Goal: Entertainment & Leisure: Consume media (video, audio)

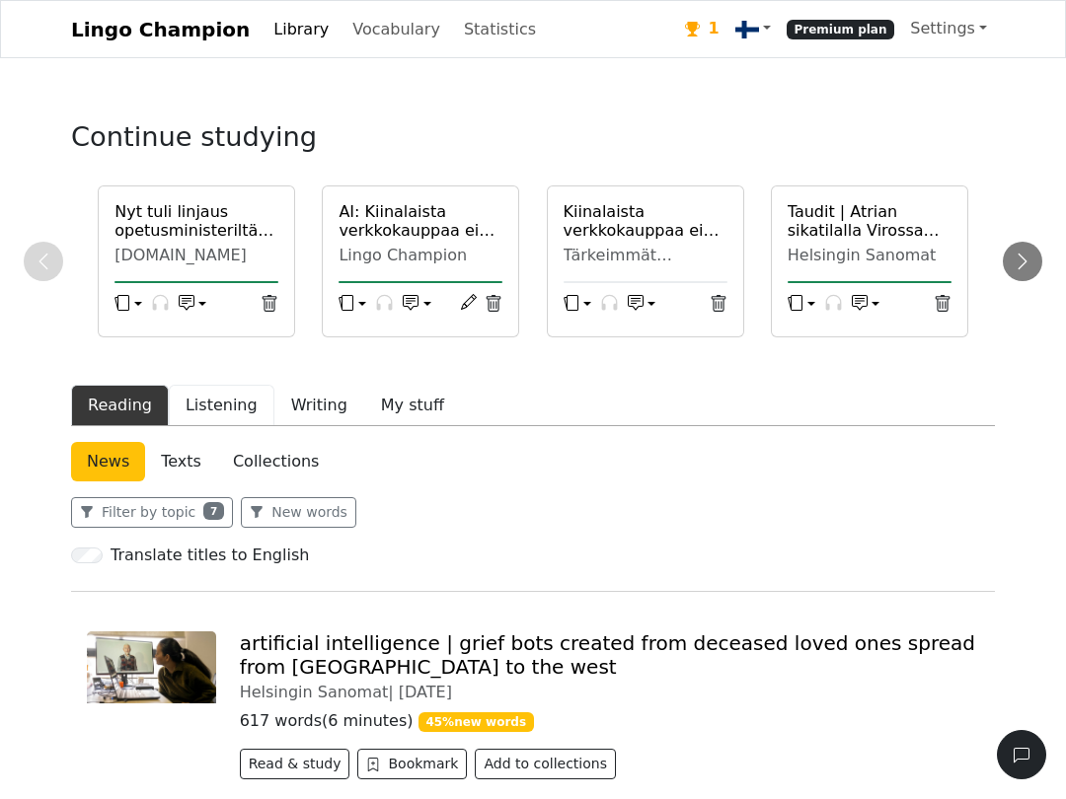
click at [193, 424] on button "Listening" at bounding box center [222, 405] width 106 height 41
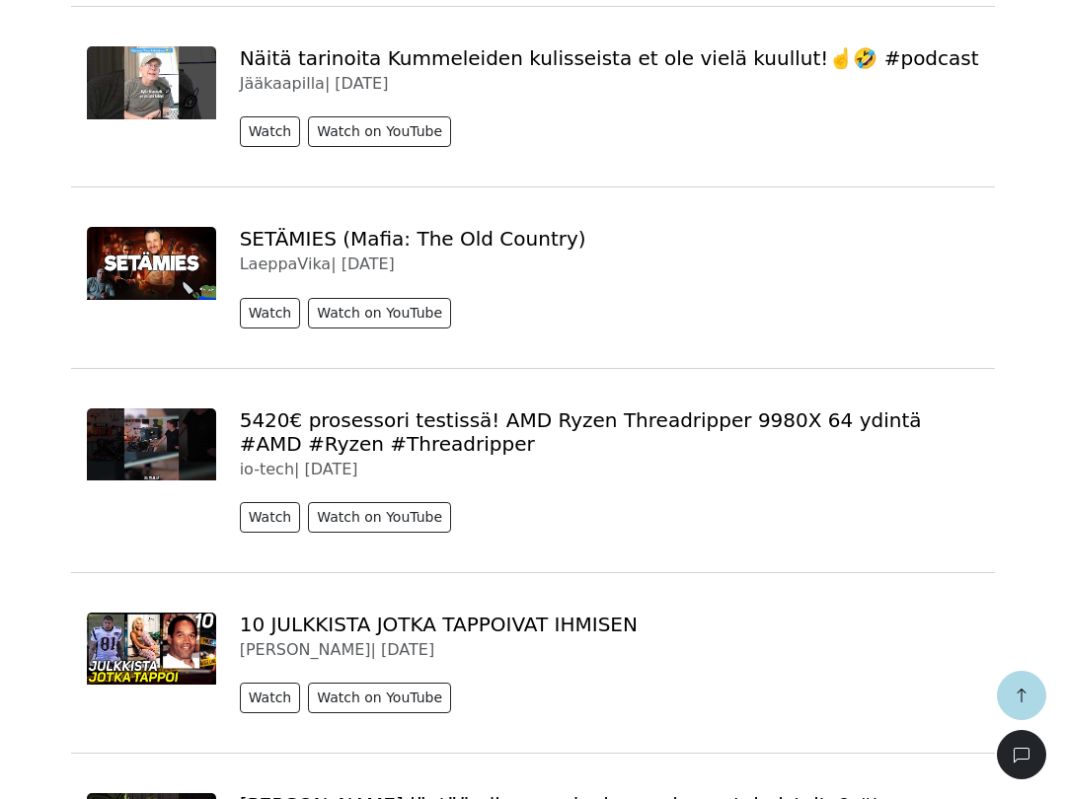
scroll to position [2806, 0]
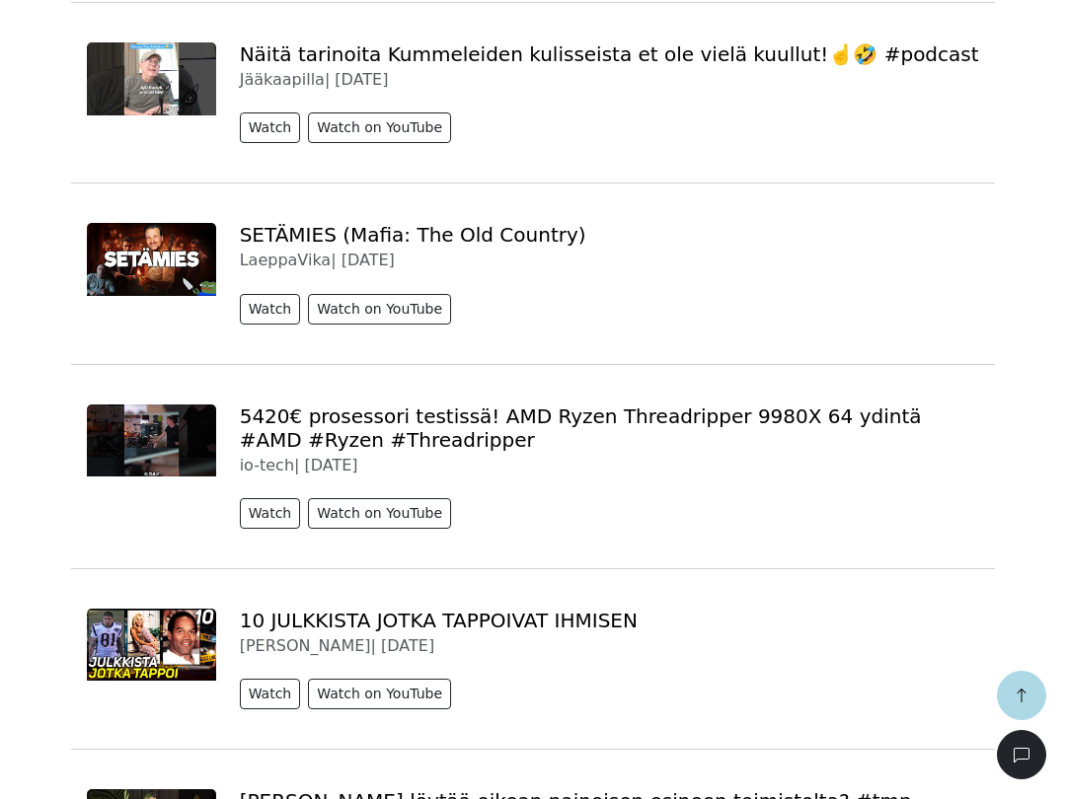
click at [263, 325] on button "Watch" at bounding box center [270, 309] width 61 height 31
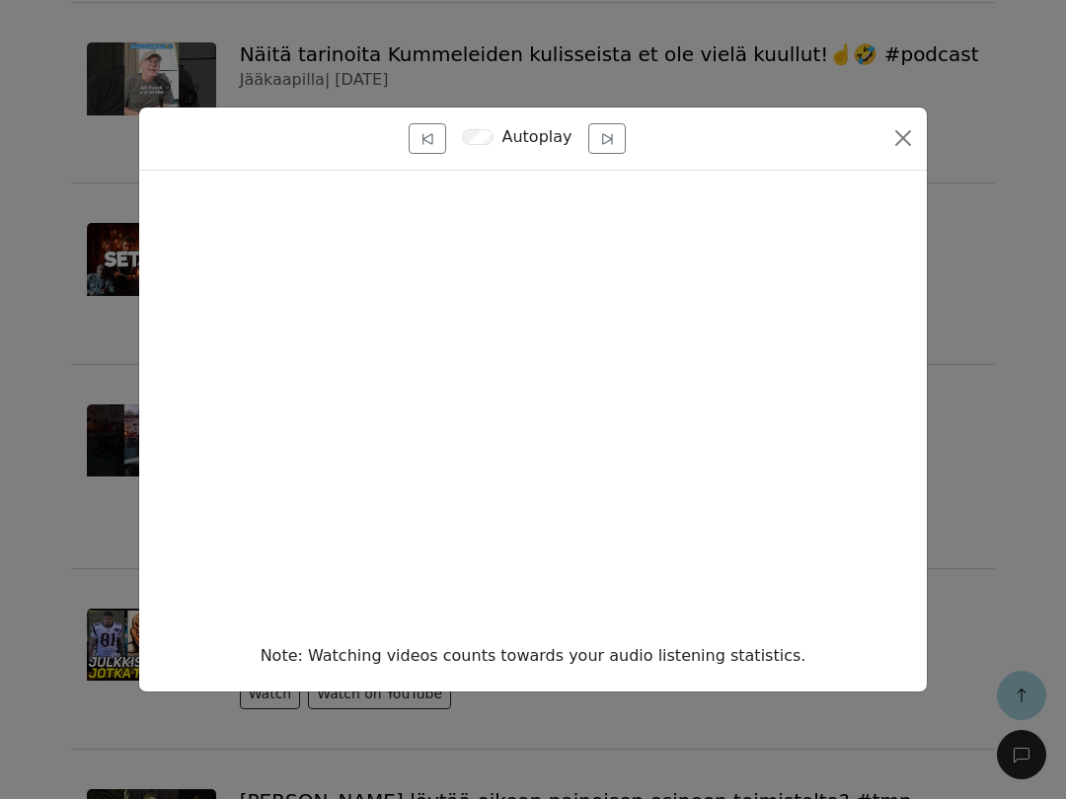
click at [902, 154] on button "Close" at bounding box center [903, 138] width 32 height 32
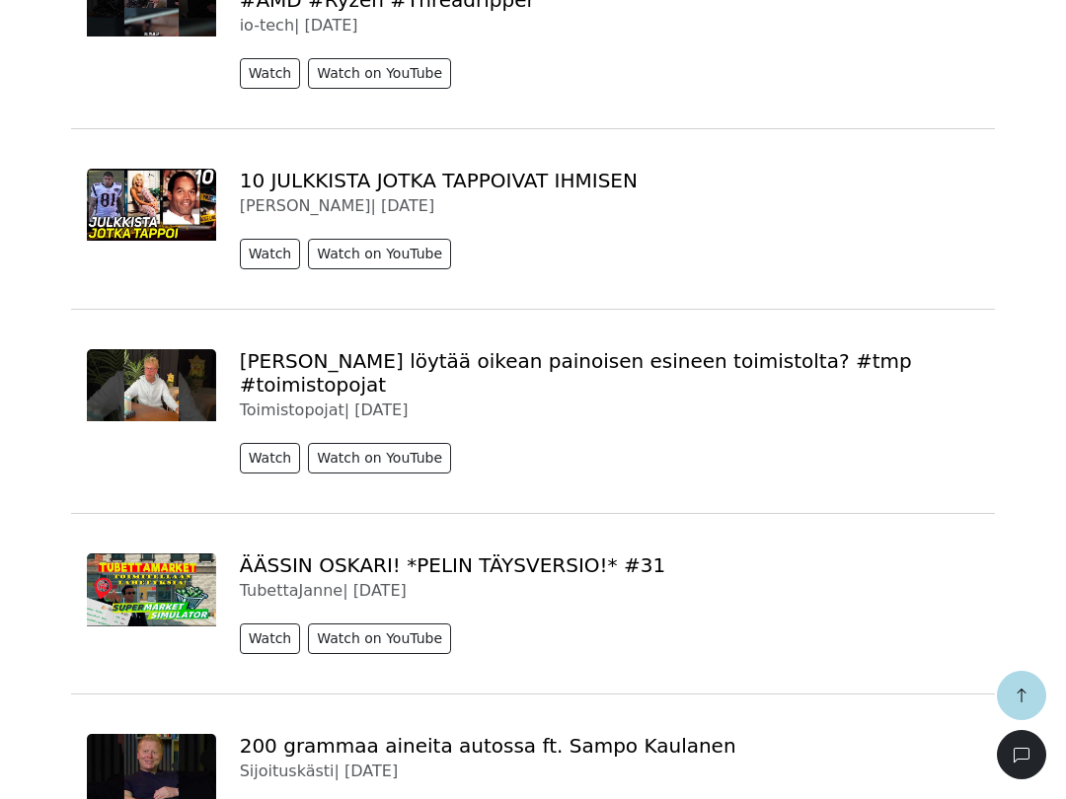
scroll to position [3247, 0]
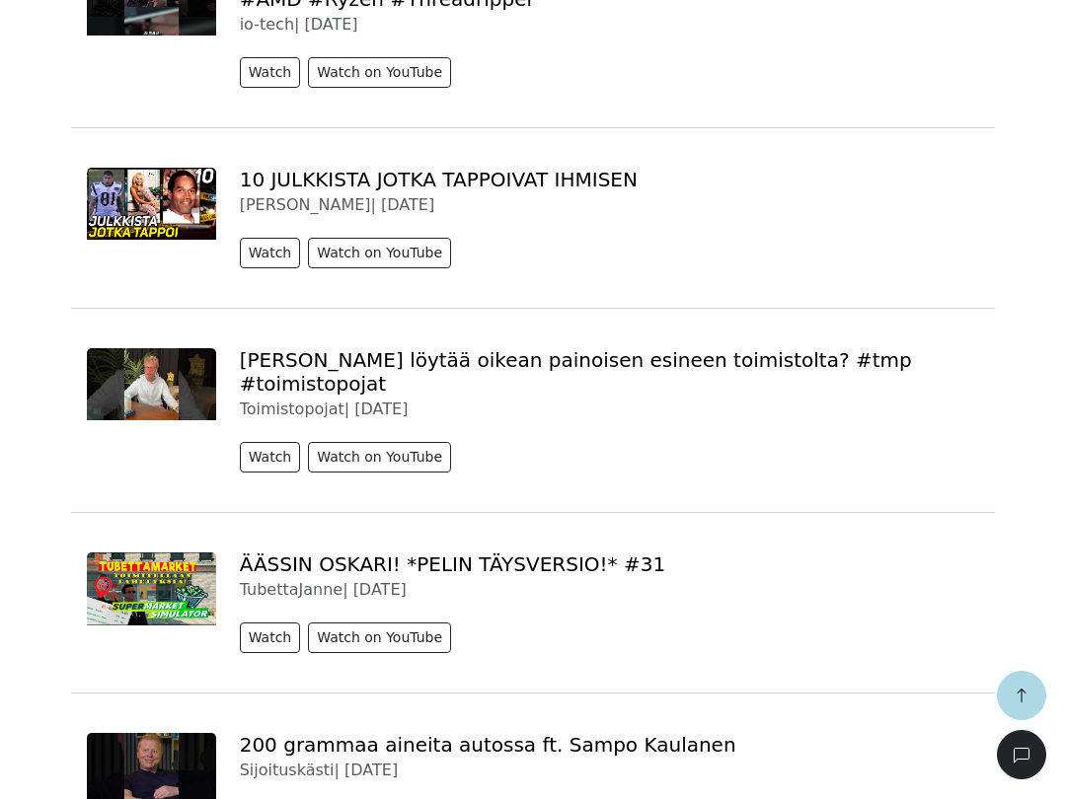
click at [263, 268] on button "Watch" at bounding box center [270, 253] width 61 height 31
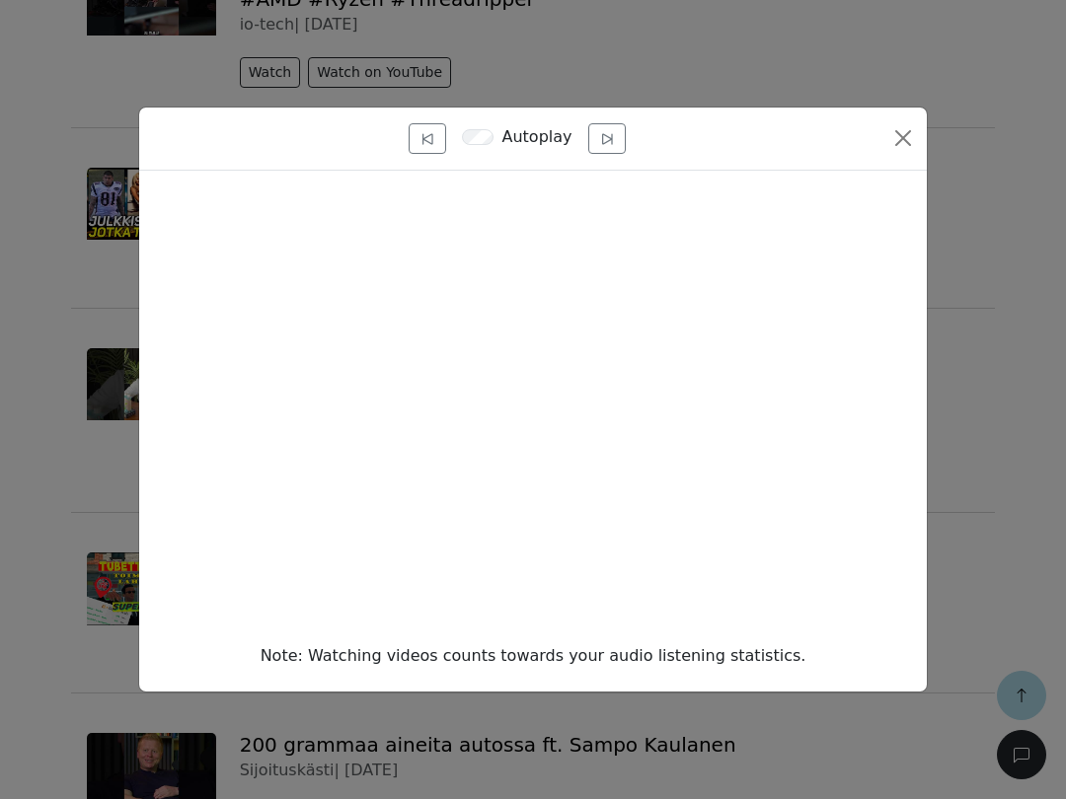
click at [904, 154] on button "Close" at bounding box center [903, 138] width 32 height 32
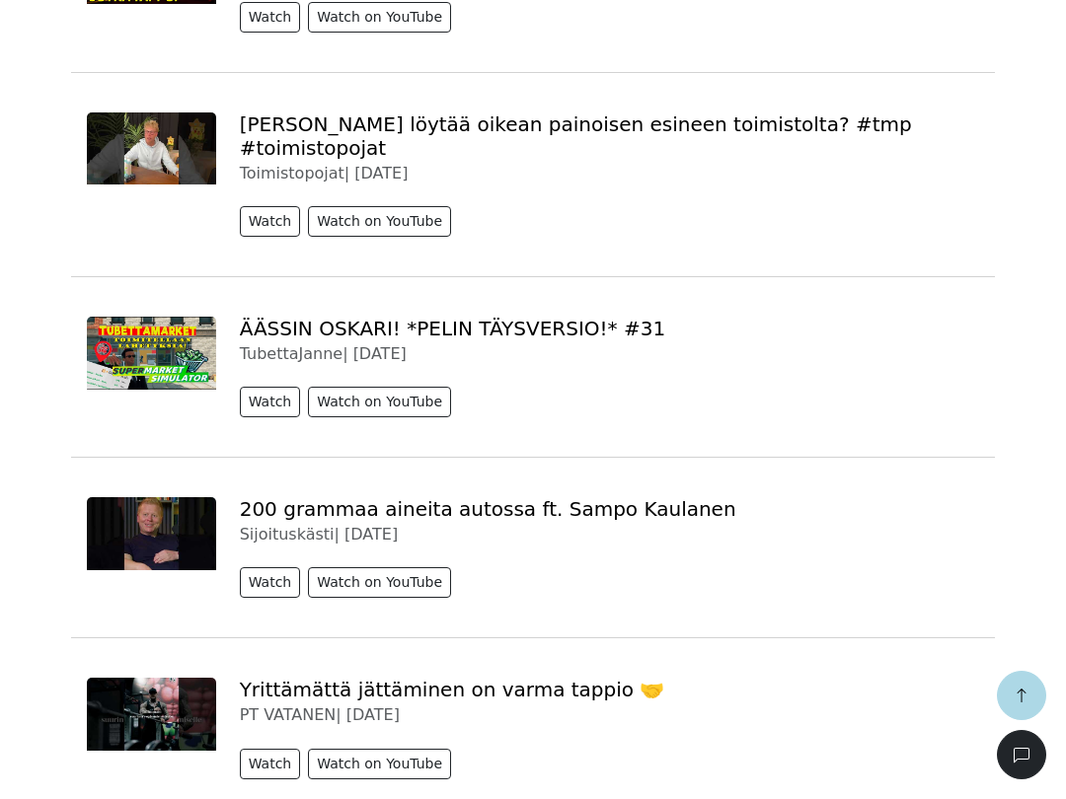
scroll to position [3484, 0]
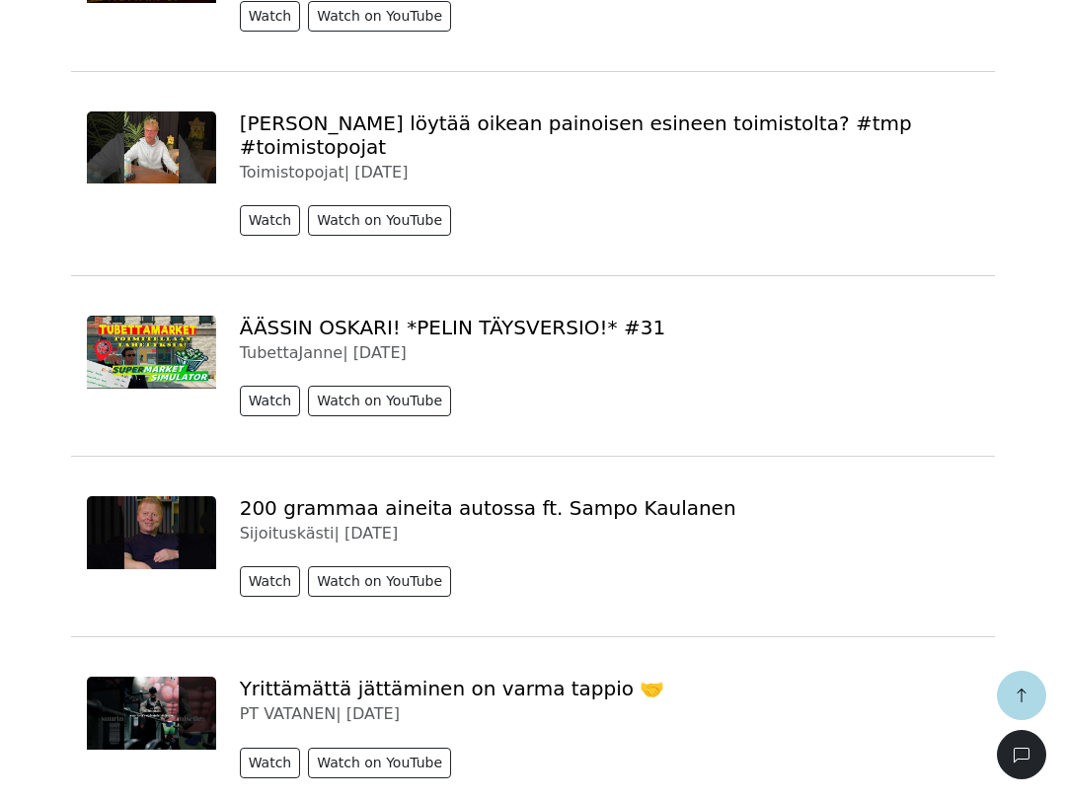
click at [259, 407] on button "Watch" at bounding box center [270, 401] width 61 height 31
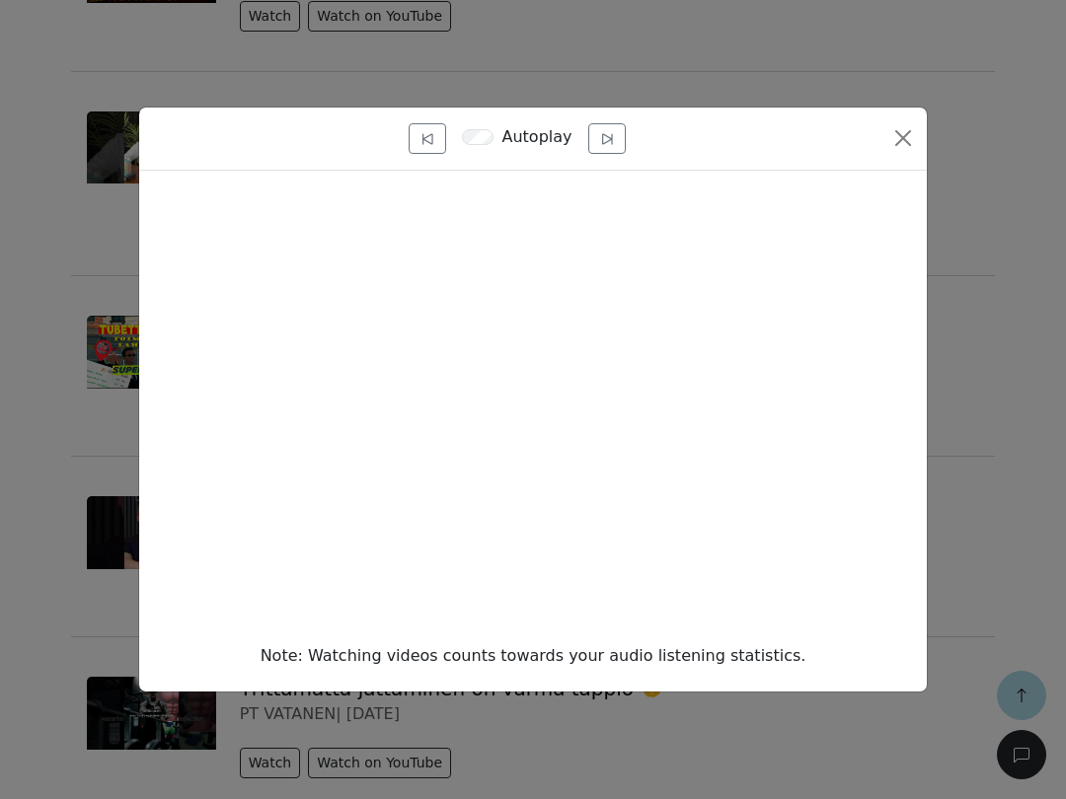
click at [363, 668] on div "Note: Watching videos counts towards your audio listening statistics." at bounding box center [533, 657] width 756 height 24
click at [897, 154] on button "Close" at bounding box center [903, 138] width 32 height 32
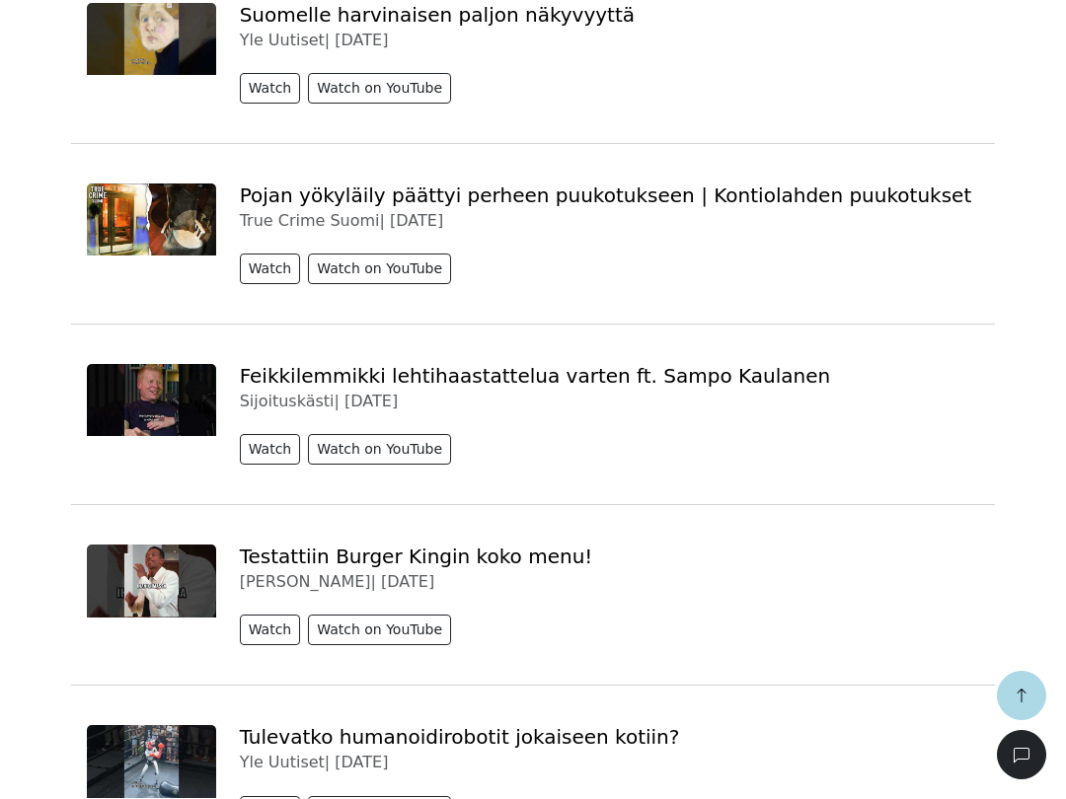
scroll to position [5246, 0]
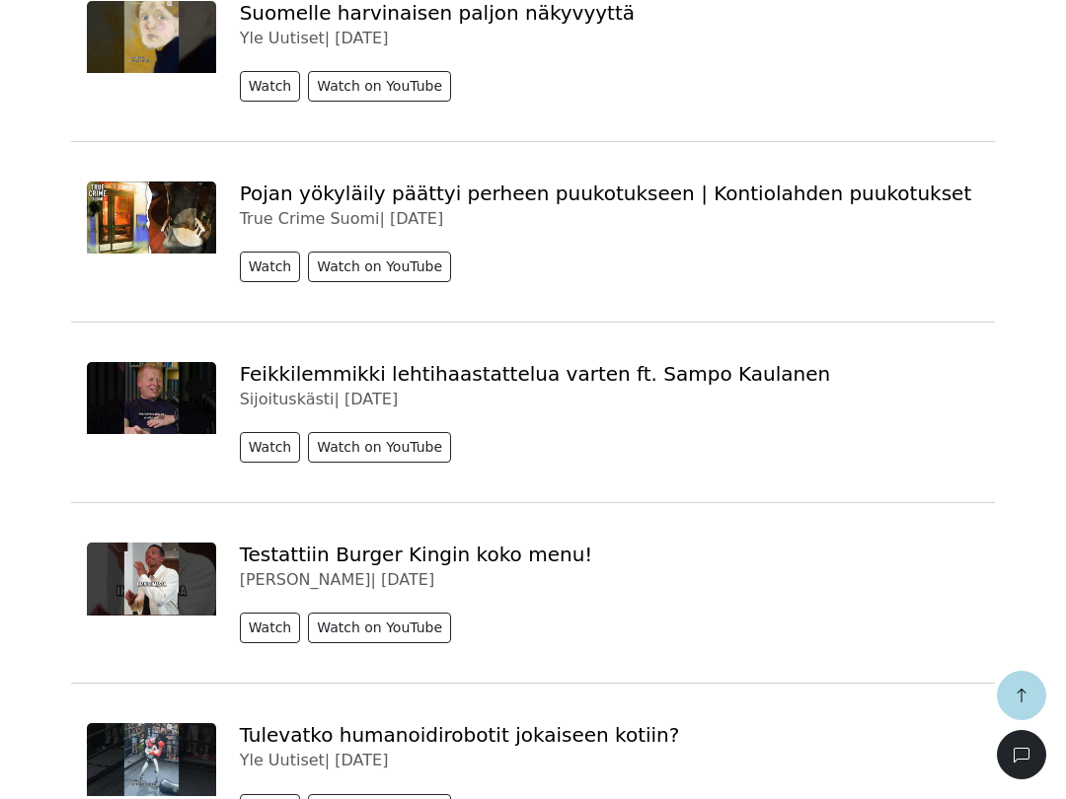
click at [260, 263] on button "Watch" at bounding box center [270, 267] width 61 height 31
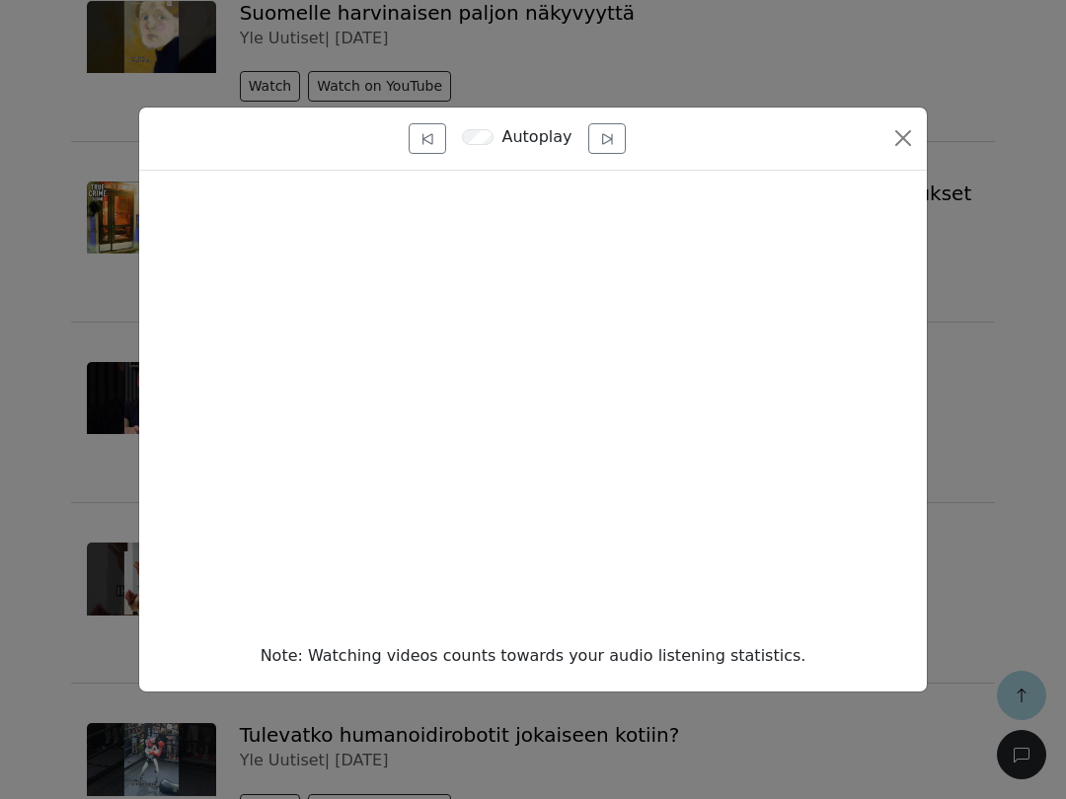
click at [905, 154] on button "Close" at bounding box center [903, 138] width 32 height 32
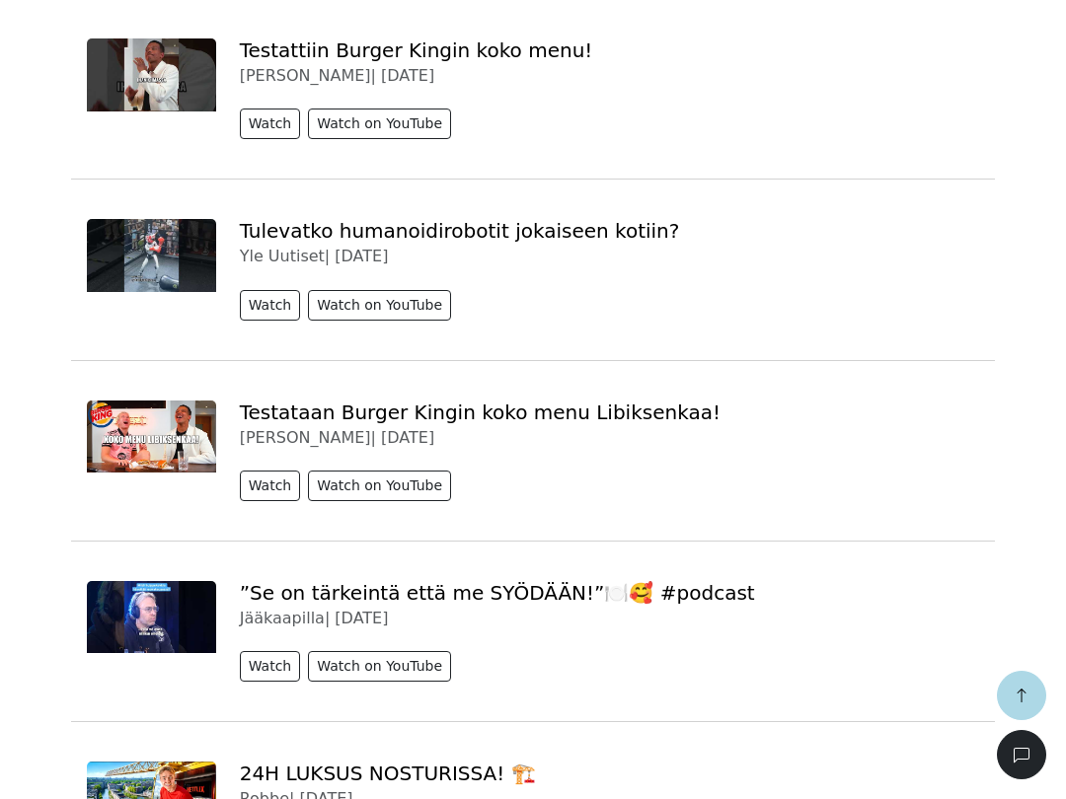
scroll to position [5751, 0]
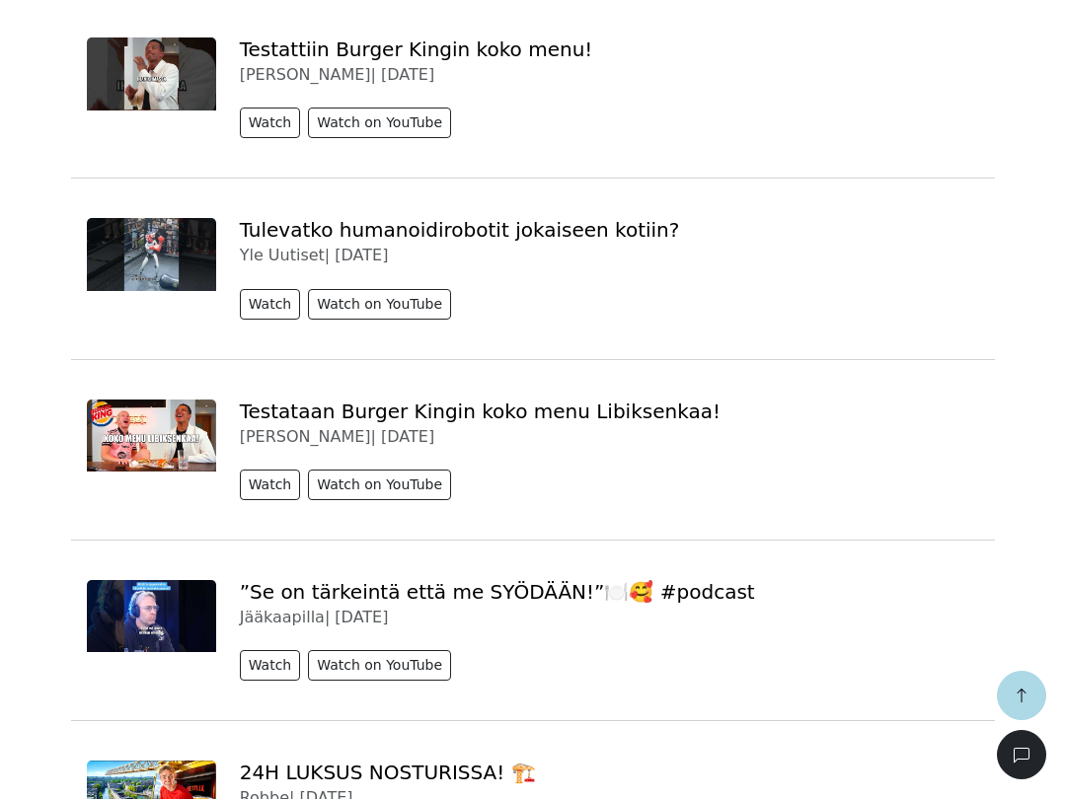
click at [268, 121] on button "Watch" at bounding box center [270, 123] width 61 height 31
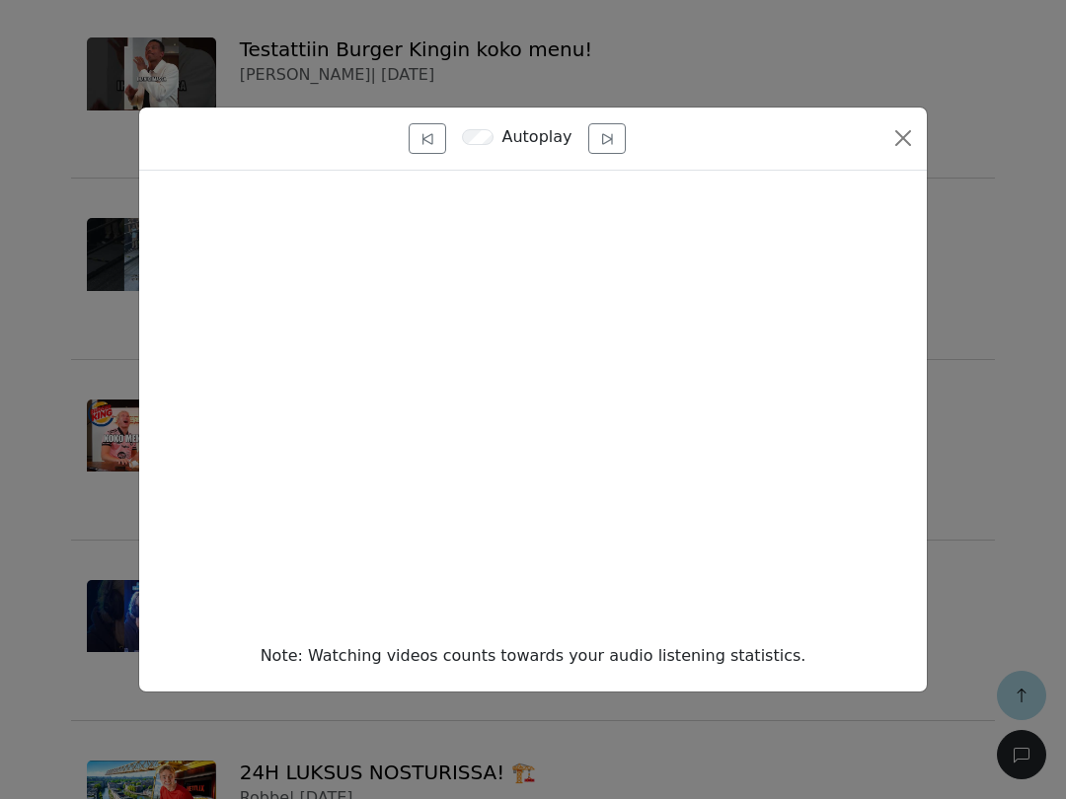
click at [913, 149] on button "Close" at bounding box center [903, 138] width 32 height 32
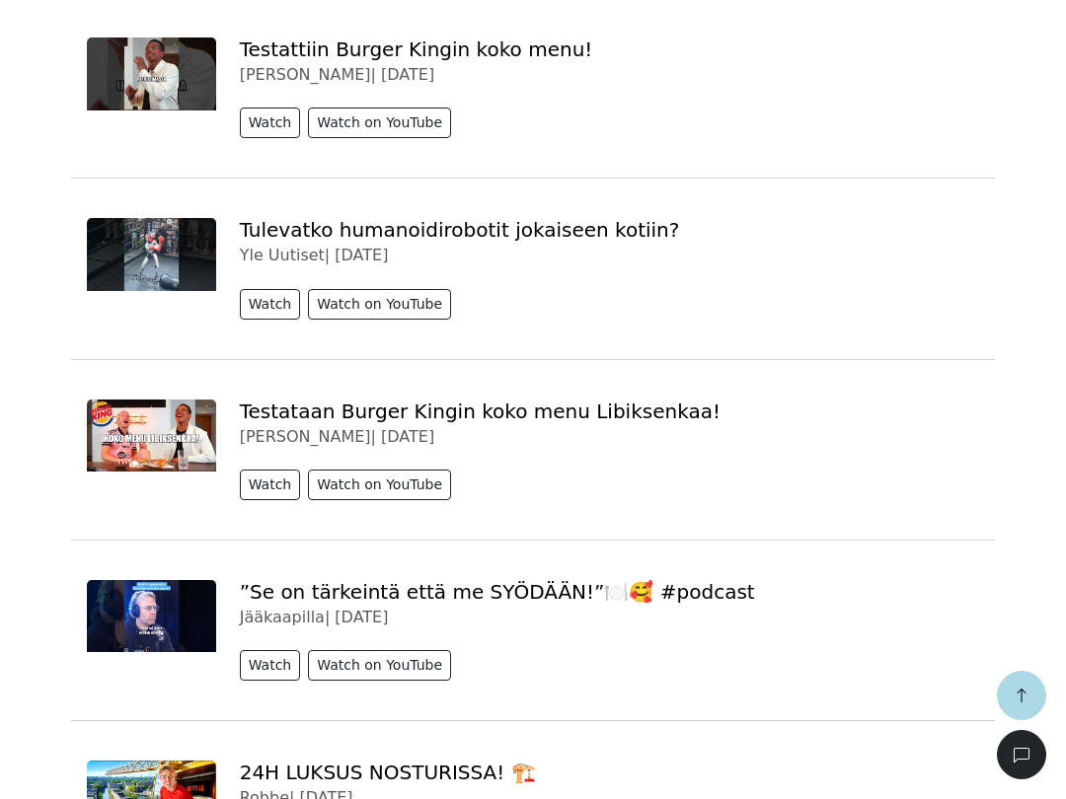
click at [259, 480] on button "Watch" at bounding box center [270, 485] width 61 height 31
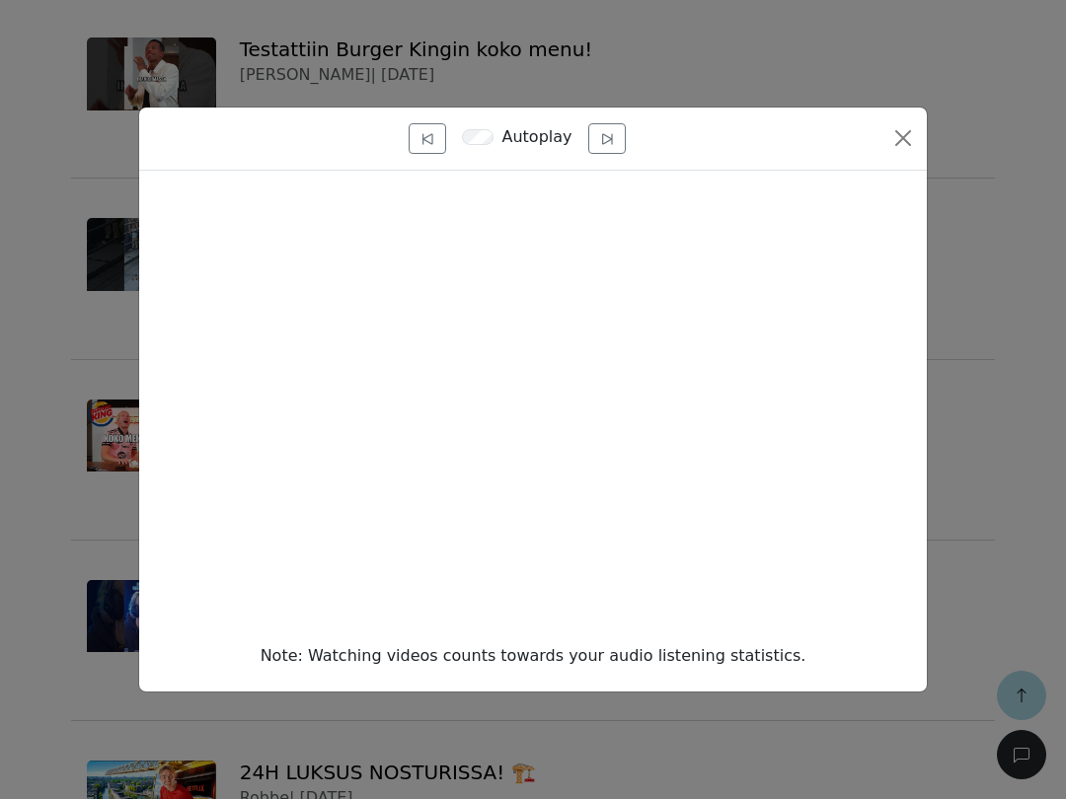
click at [908, 154] on button "Close" at bounding box center [903, 138] width 32 height 32
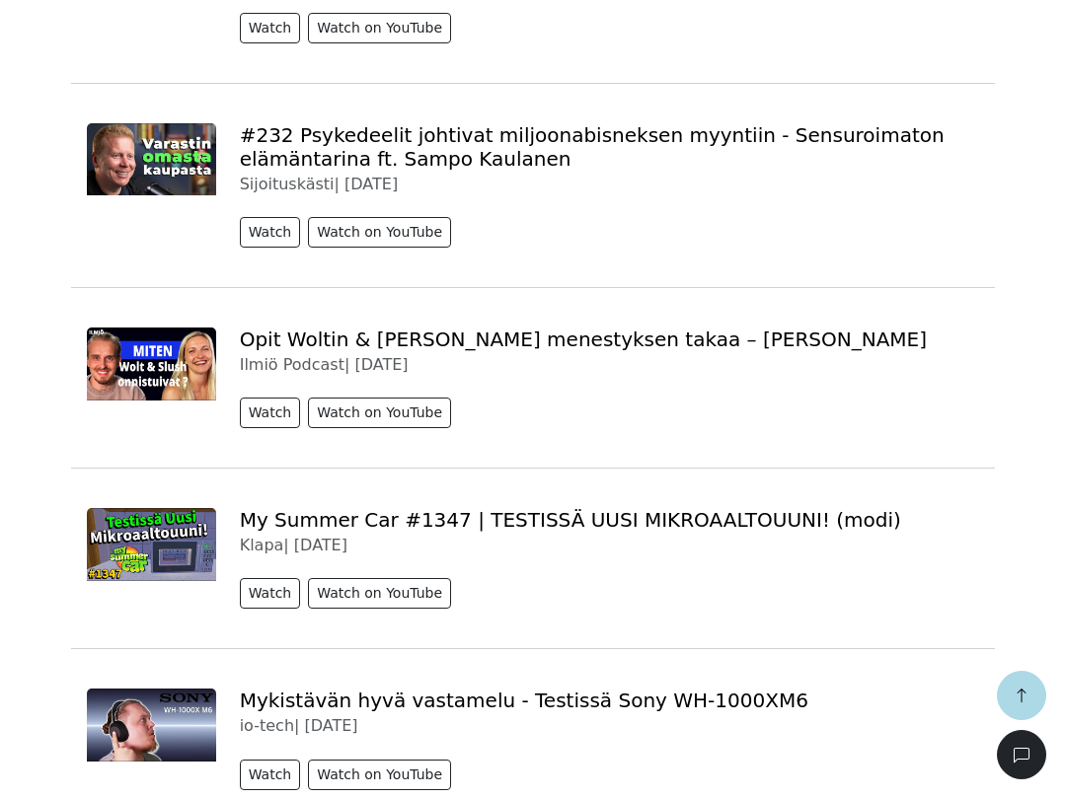
scroll to position [7345, 0]
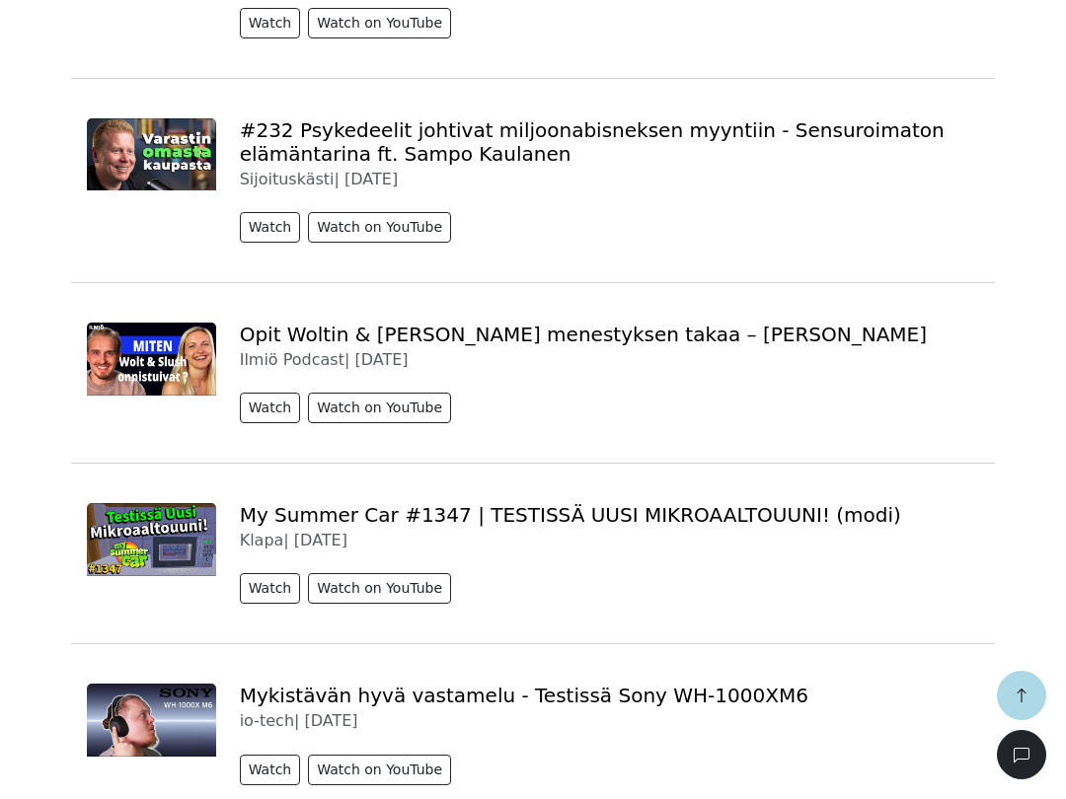
click at [1022, 699] on icon "button" at bounding box center [1021, 696] width 9 height 14
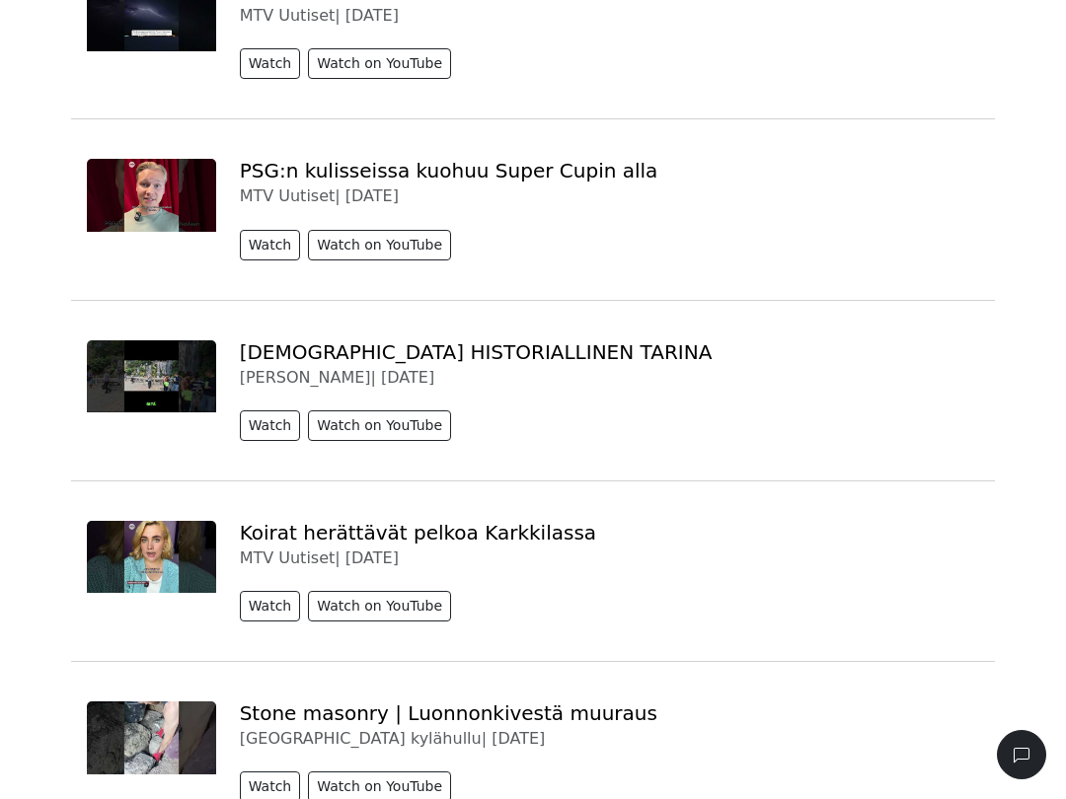
scroll to position [0, 0]
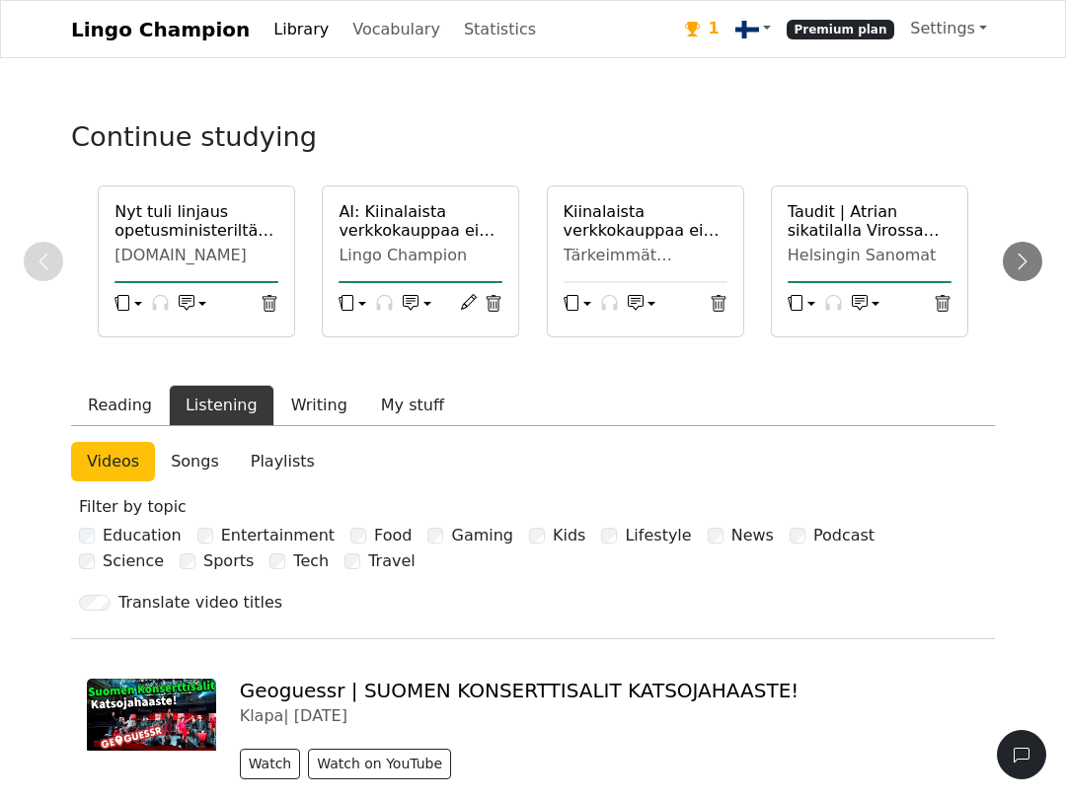
click at [468, 49] on link "Statistics" at bounding box center [500, 29] width 88 height 39
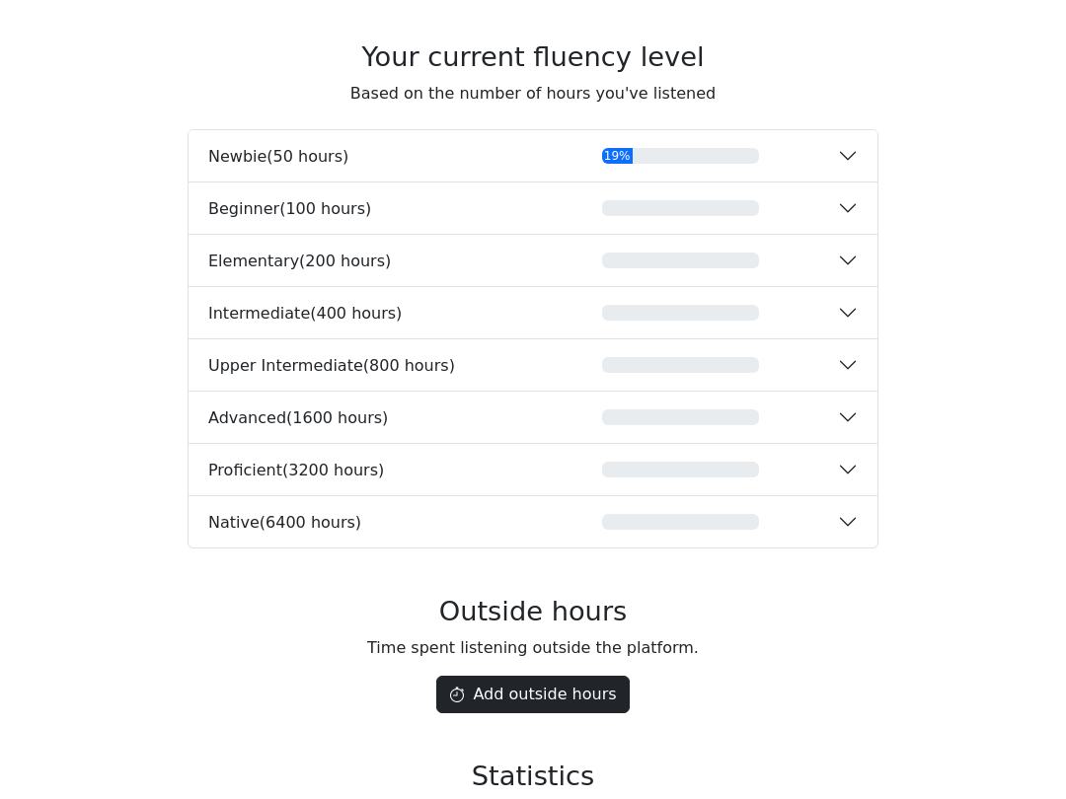
scroll to position [2973, 0]
